Goal: Transaction & Acquisition: Purchase product/service

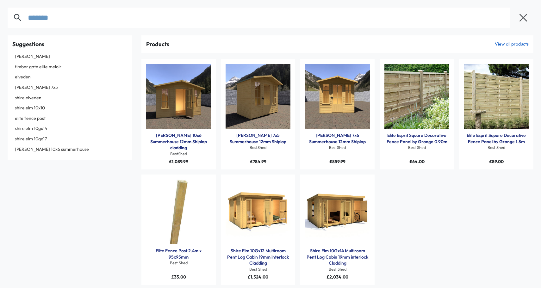
type input "*******"
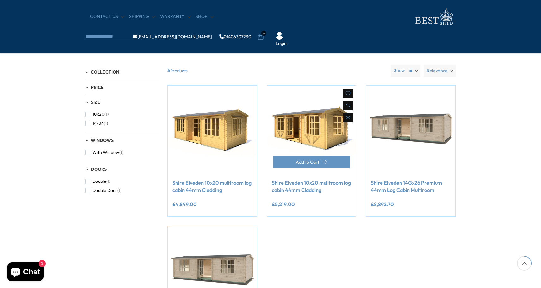
scroll to position [135, 0]
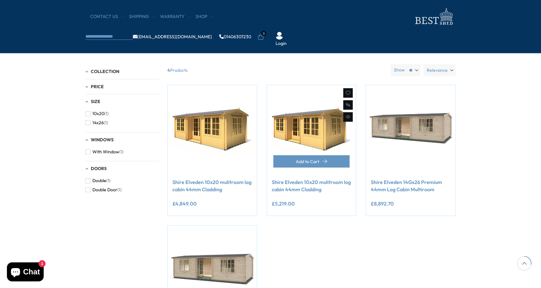
click at [320, 184] on link "Shire Elveden 10x20 mulitroom log cabin 44mm Cladding" at bounding box center [312, 186] width 80 height 14
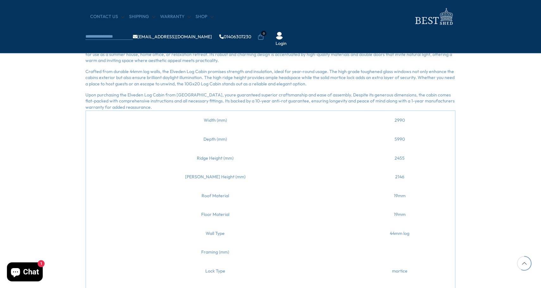
scroll to position [434, 0]
